Goal: Check status: Check status

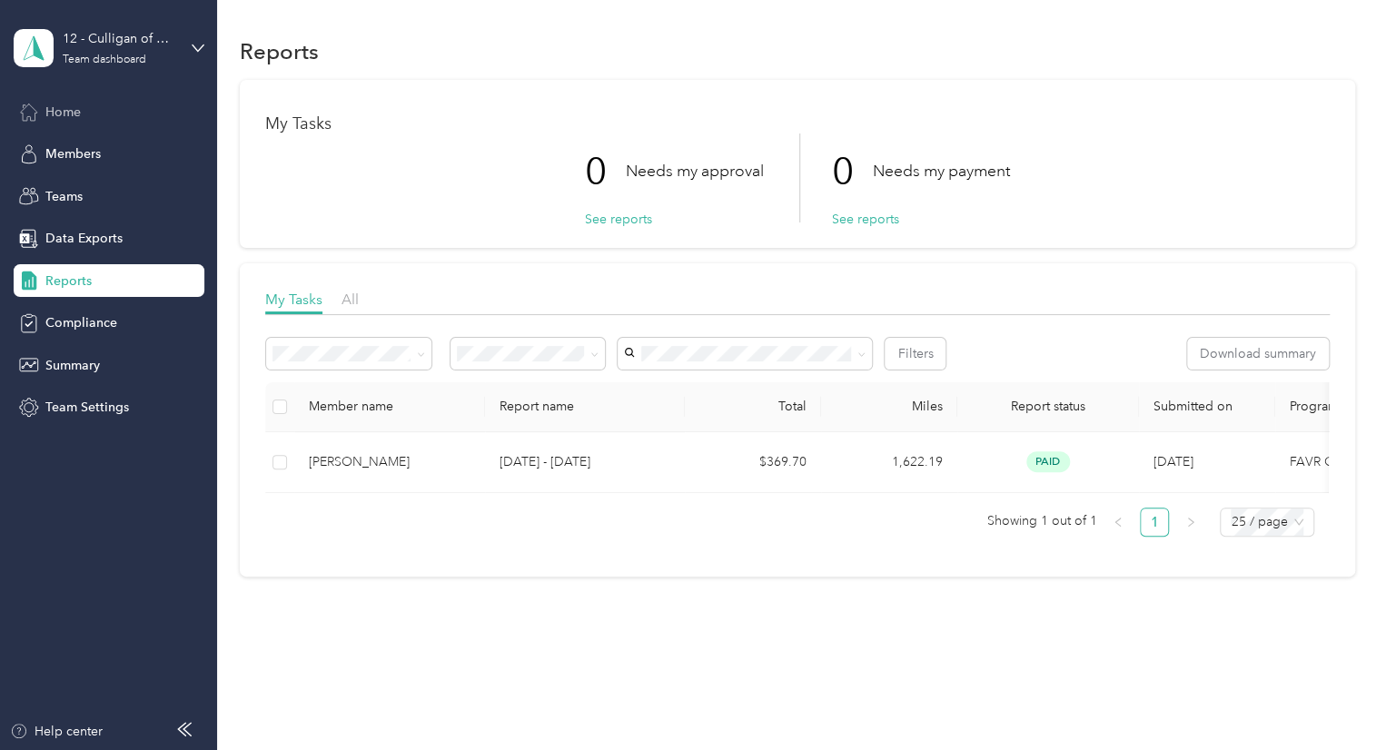
click at [73, 118] on span "Home" at bounding box center [62, 112] width 35 height 19
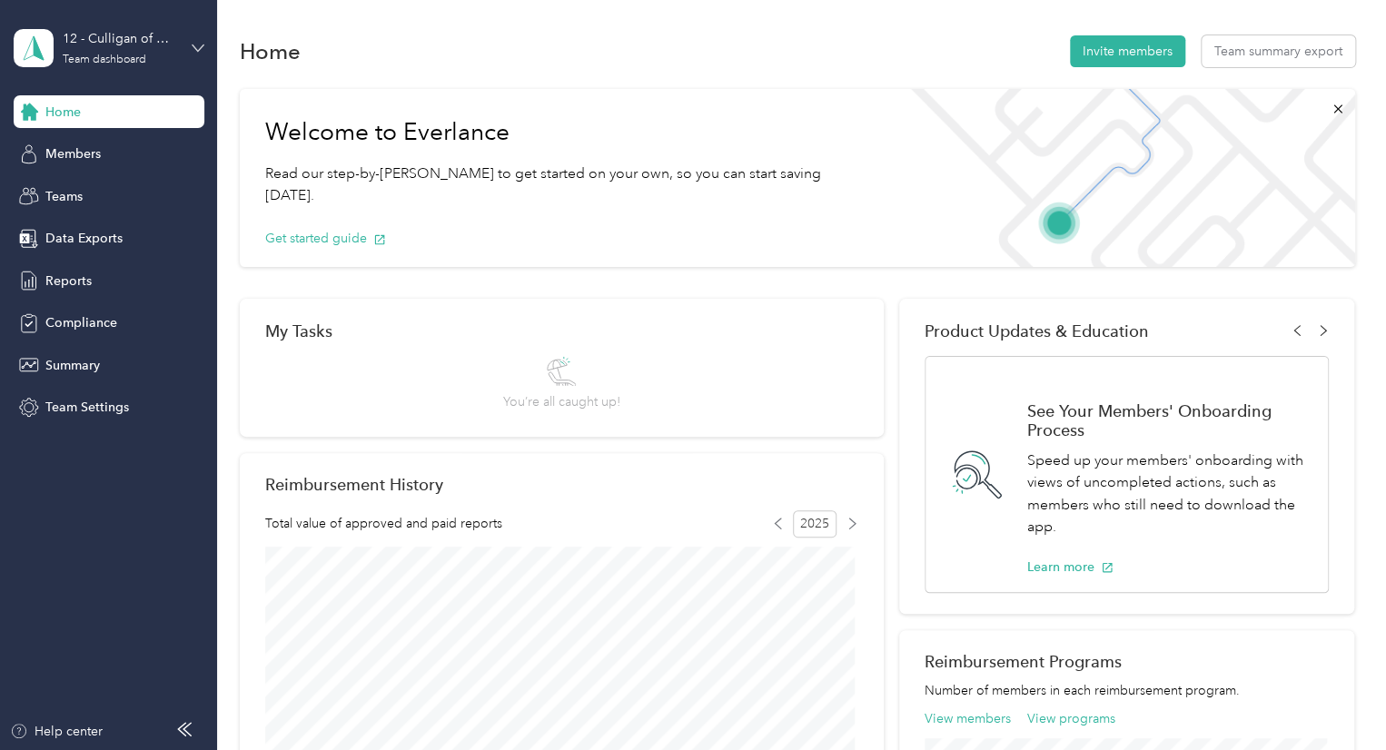
click at [197, 50] on icon at bounding box center [197, 48] width 11 height 6
click at [120, 144] on div "Team dashboard" at bounding box center [79, 149] width 100 height 19
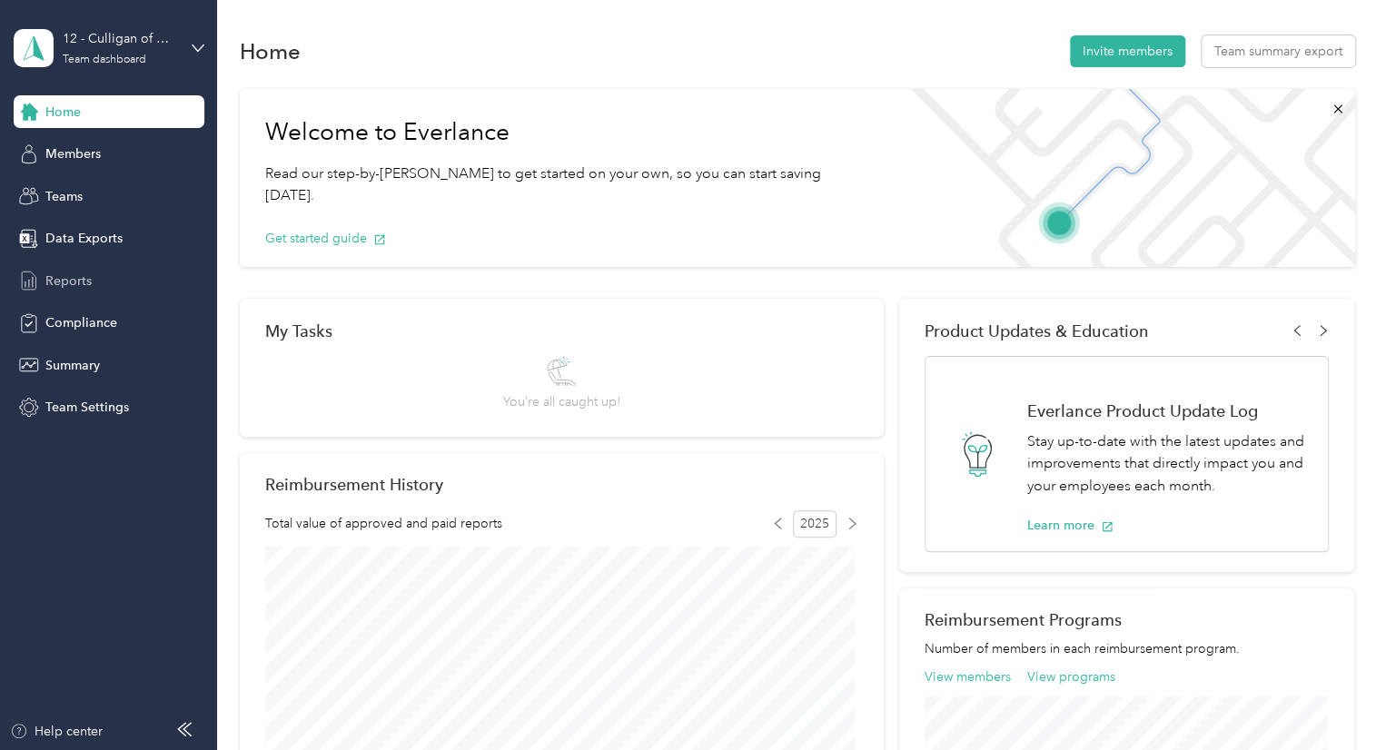
click at [57, 287] on span "Reports" at bounding box center [68, 281] width 46 height 19
